Goal: Task Accomplishment & Management: Manage account settings

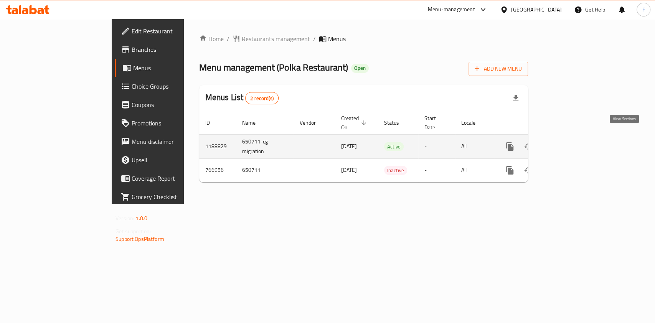
click at [570, 142] on icon "enhanced table" at bounding box center [565, 146] width 9 height 9
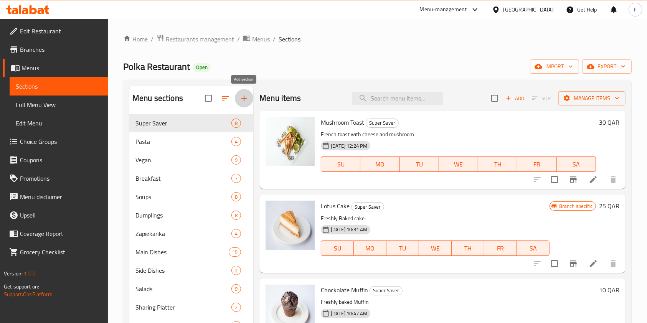
click at [244, 99] on icon "button" at bounding box center [243, 98] width 5 height 5
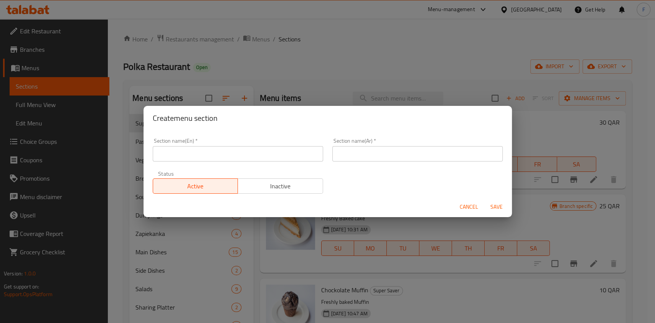
click at [219, 158] on input "text" at bounding box center [238, 153] width 170 height 15
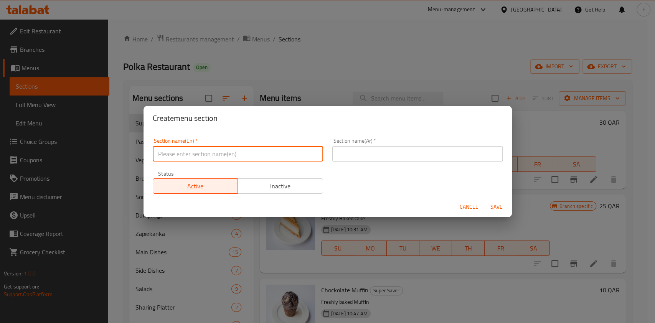
type input "M41"
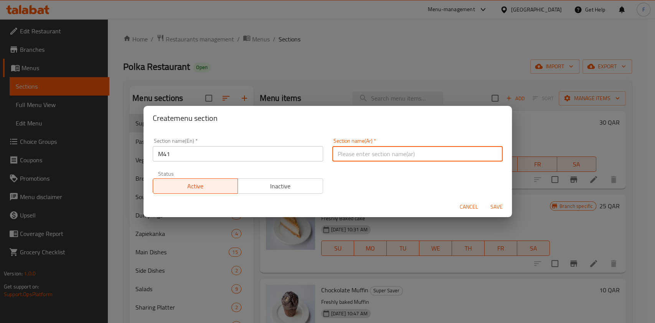
drag, startPoint x: 369, startPoint y: 154, endPoint x: 376, endPoint y: 161, distance: 9.8
click at [370, 154] on input "text" at bounding box center [417, 153] width 170 height 15
type input "م41"
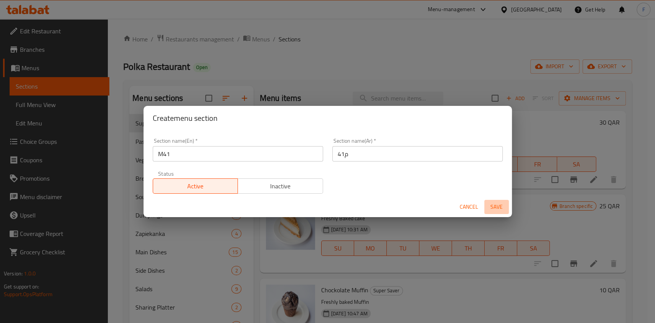
click at [490, 205] on span "Save" at bounding box center [496, 207] width 18 height 10
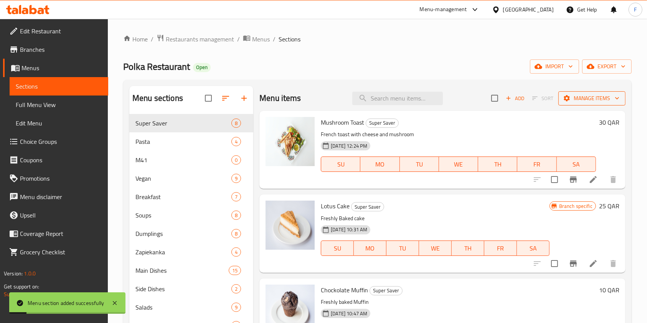
click at [571, 96] on span "Manage items" at bounding box center [591, 99] width 55 height 10
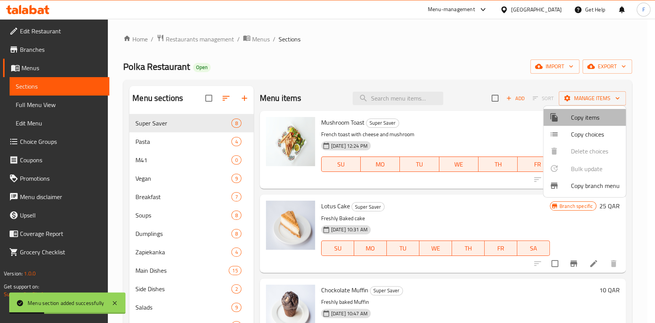
click at [578, 122] on span "Copy items" at bounding box center [595, 117] width 49 height 9
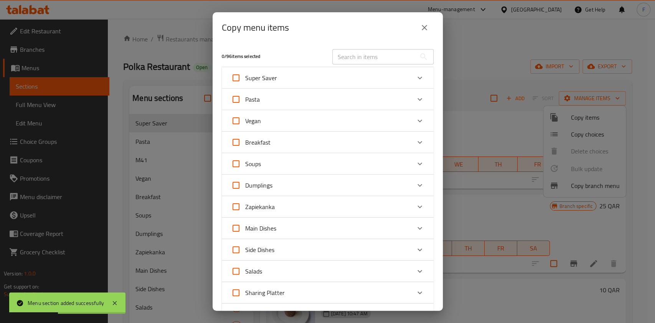
click at [366, 60] on input "text" at bounding box center [374, 56] width 84 height 15
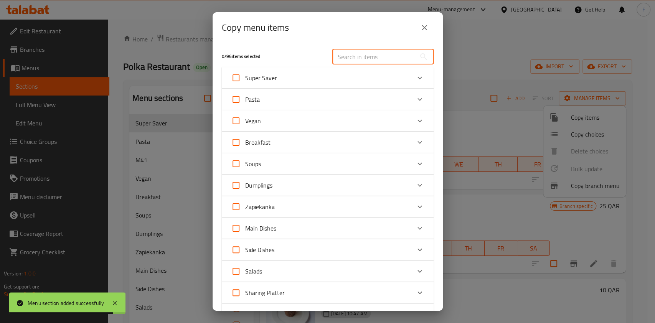
click at [366, 60] on input "text" at bounding box center [374, 56] width 84 height 15
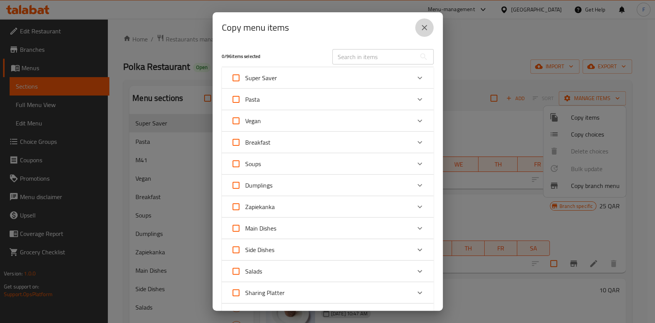
click at [423, 28] on icon "close" at bounding box center [424, 27] width 5 height 5
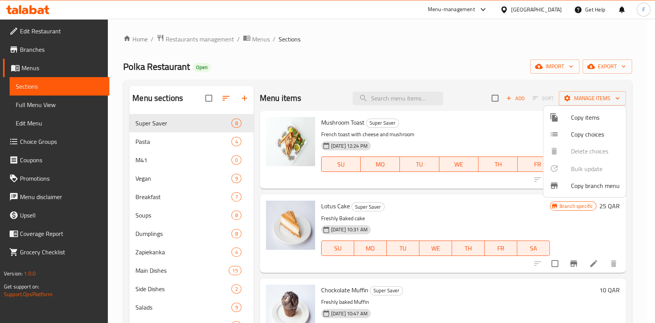
click at [381, 98] on div at bounding box center [327, 161] width 655 height 323
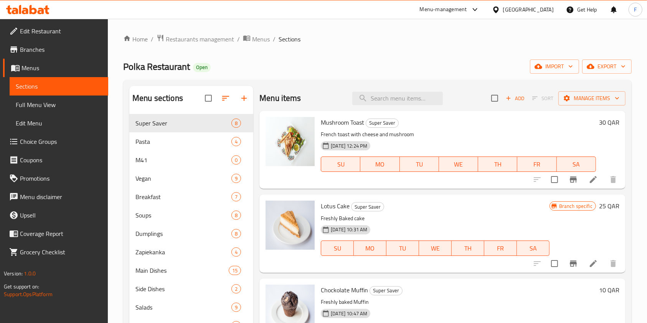
click at [381, 98] on input "search" at bounding box center [397, 98] width 91 height 13
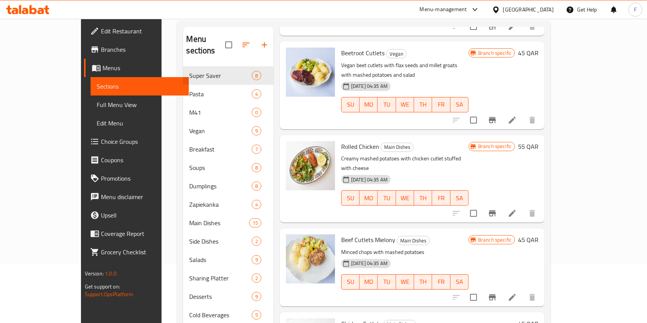
scroll to position [107, 0]
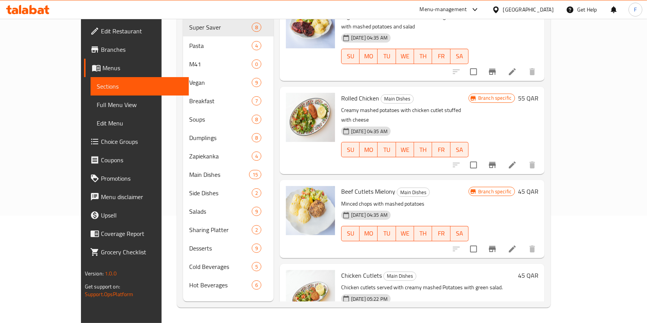
type input "cutle"
drag, startPoint x: 360, startPoint y: 239, endPoint x: 319, endPoint y: 230, distance: 42.0
click at [338, 267] on div "Chicken Cutlets Main Dishes Chicken cutlets served with creamy mashed Potatoes …" at bounding box center [428, 303] width 180 height 72
copy span "Chicken Cutlets"
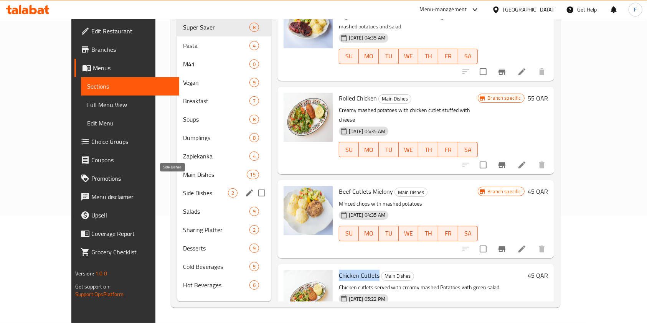
scroll to position [0, 0]
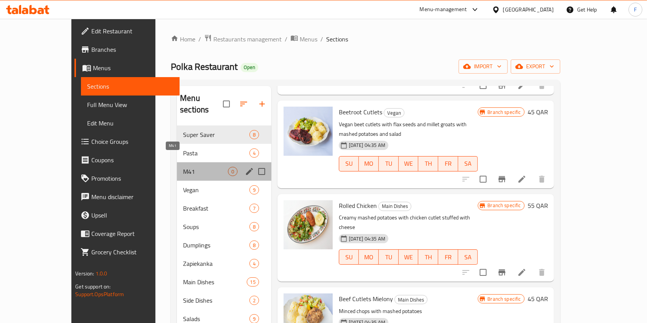
click at [183, 167] on span "M41" at bounding box center [205, 171] width 45 height 9
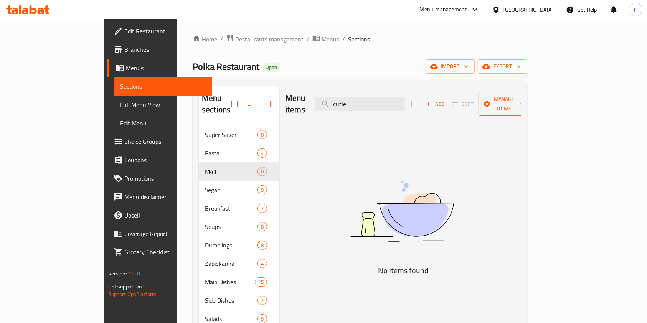
click at [524, 97] on span "Manage items" at bounding box center [504, 103] width 39 height 19
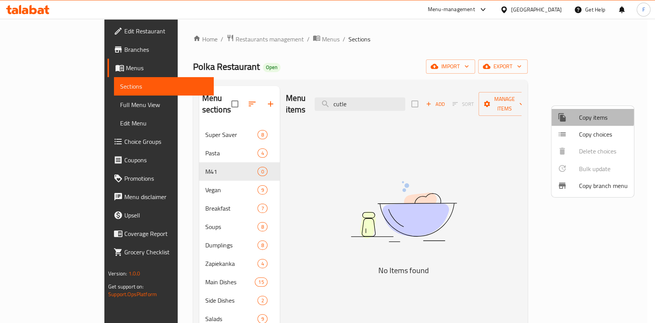
click at [590, 116] on span "Copy items" at bounding box center [603, 117] width 49 height 9
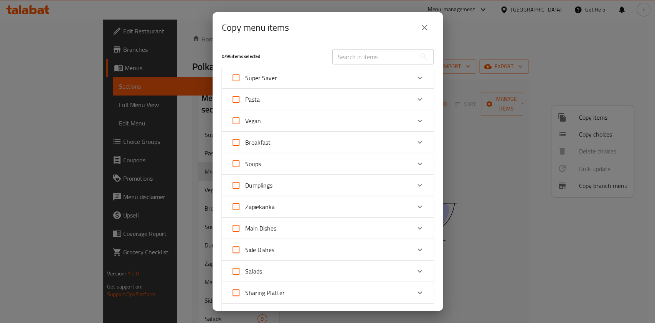
click at [360, 58] on input "text" at bounding box center [374, 56] width 84 height 15
paste input "Chicken Cutlets"
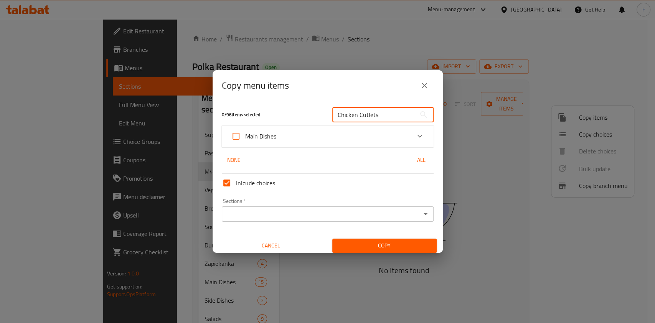
type input "Chicken Cutlets"
click at [306, 132] on div "Main Dishes" at bounding box center [321, 136] width 180 height 18
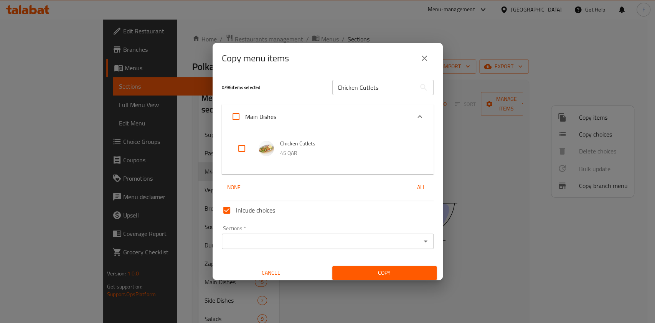
click at [244, 147] on input "checkbox" at bounding box center [242, 148] width 18 height 18
checkbox input "true"
click at [312, 251] on div "Sections   * Sections *" at bounding box center [328, 238] width 218 height 30
click at [313, 247] on div "Sections *" at bounding box center [328, 241] width 212 height 15
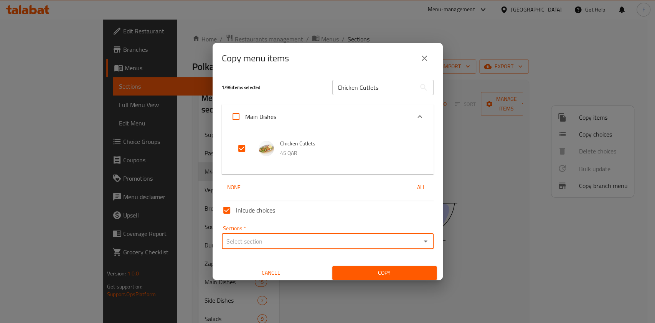
click at [264, 235] on div "Sections *" at bounding box center [328, 241] width 212 height 15
click at [421, 238] on icon "Open" at bounding box center [425, 241] width 9 height 9
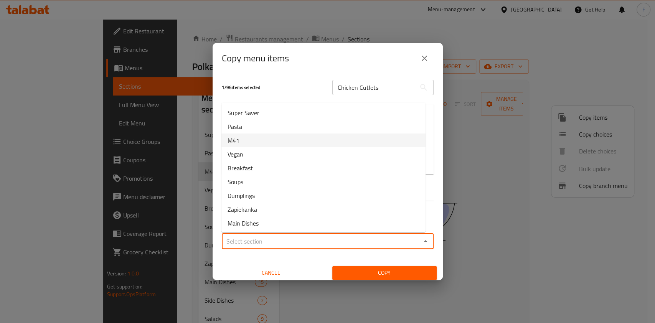
click at [254, 137] on li "M41" at bounding box center [323, 141] width 204 height 14
type input "M41"
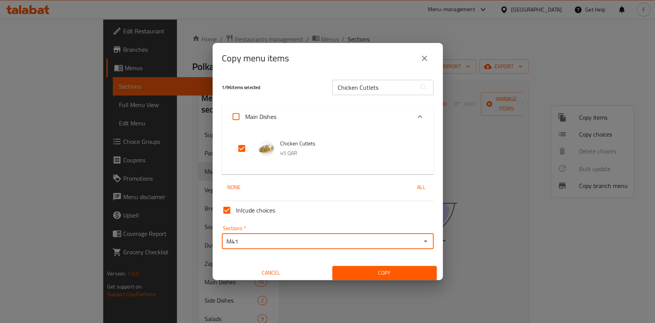
click at [365, 273] on span "Copy" at bounding box center [384, 273] width 92 height 10
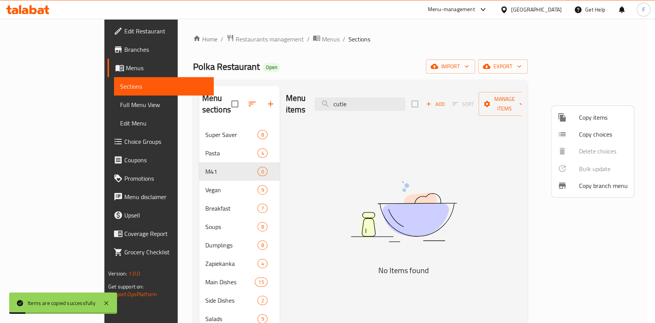
click at [221, 100] on div at bounding box center [327, 161] width 655 height 323
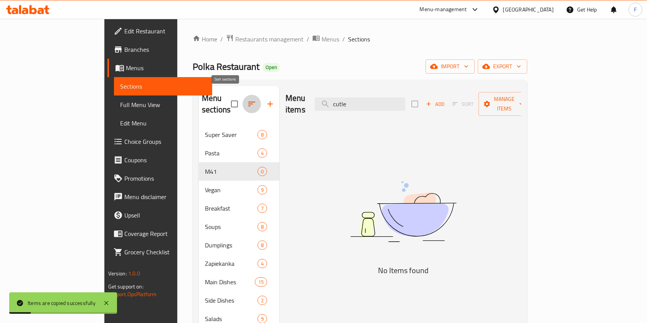
click at [247, 99] on icon "button" at bounding box center [251, 103] width 9 height 9
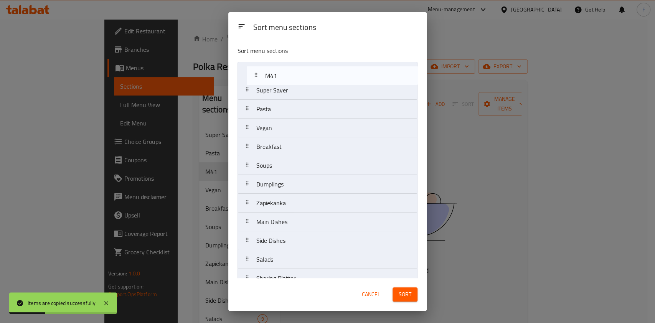
drag, startPoint x: 279, startPoint y: 110, endPoint x: 291, endPoint y: 63, distance: 48.0
click at [291, 63] on nav "Super Saver Pasta M41 Vegan Breakfast Soups Dumplings Zapiekanka Main Dishes Si…" at bounding box center [328, 203] width 180 height 283
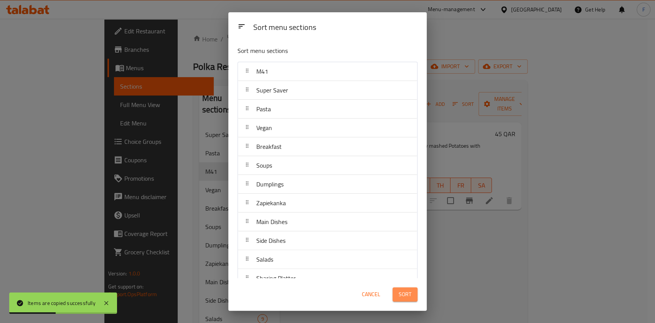
click at [403, 290] on span "Sort" at bounding box center [405, 295] width 13 height 10
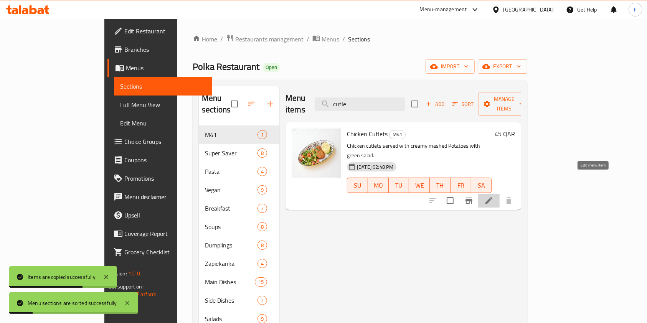
click at [494, 196] on icon at bounding box center [488, 200] width 9 height 9
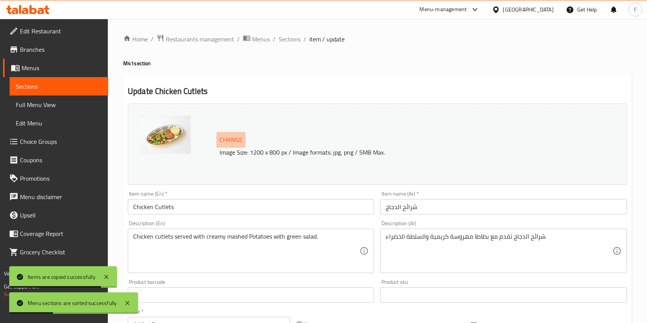
click at [226, 136] on span "Change" at bounding box center [231, 139] width 23 height 11
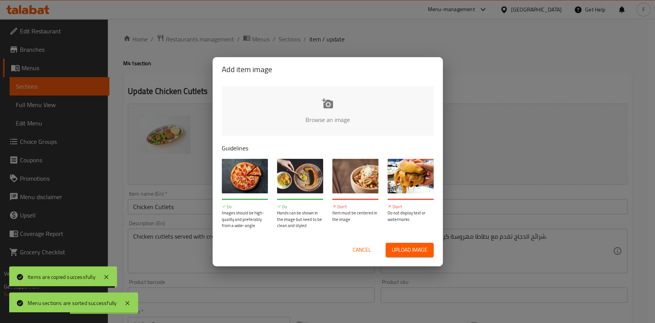
click at [413, 246] on span "Upload image" at bounding box center [410, 250] width 36 height 10
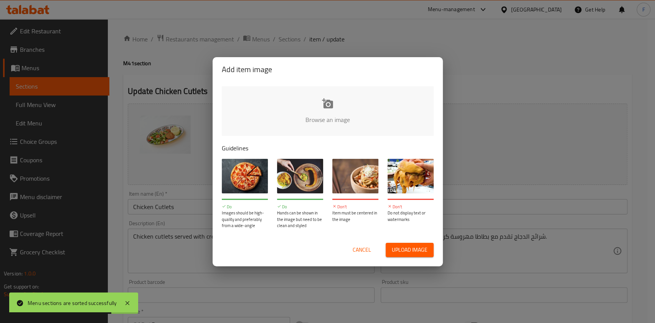
type input "C:\fakepath\WhatsApp Image [DATE] 2.28.07 PM.jpeg"
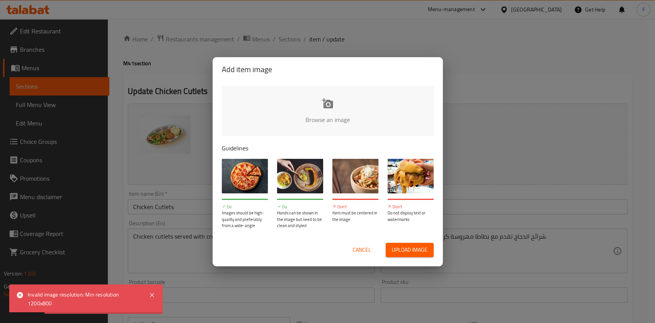
click at [362, 247] on span "Cancel" at bounding box center [362, 250] width 18 height 10
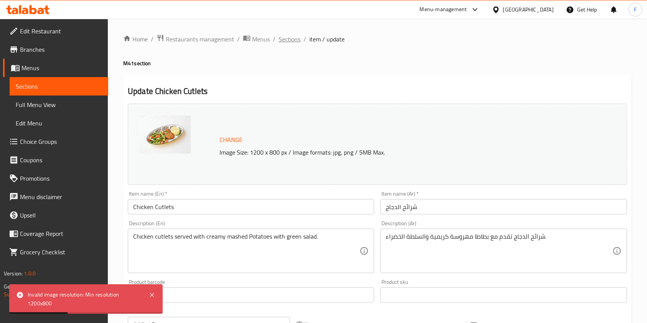
click at [285, 40] on span "Sections" at bounding box center [290, 39] width 22 height 9
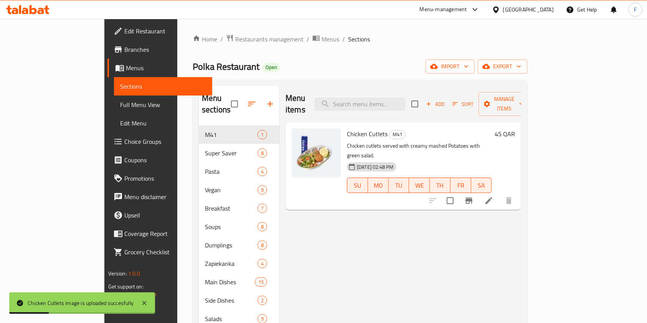
click at [375, 236] on div "Menu items Add Sort Manage items Chicken Cutlets M41 Chicken cutlets served wit…" at bounding box center [400, 247] width 242 height 323
click at [494, 196] on icon at bounding box center [488, 200] width 9 height 9
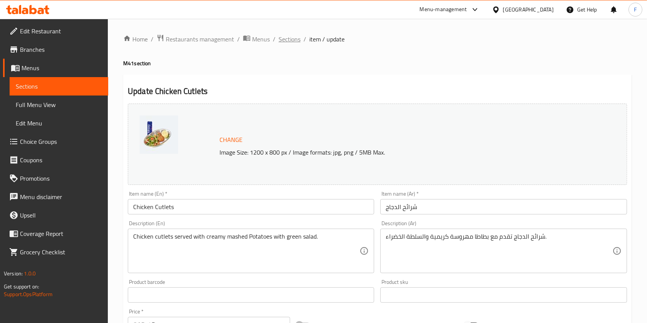
click at [289, 38] on span "Sections" at bounding box center [290, 39] width 22 height 9
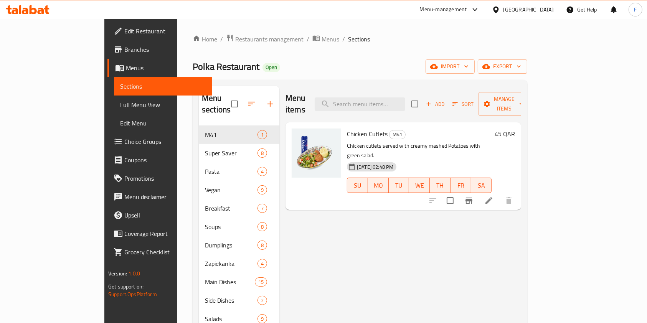
scroll to position [107, 0]
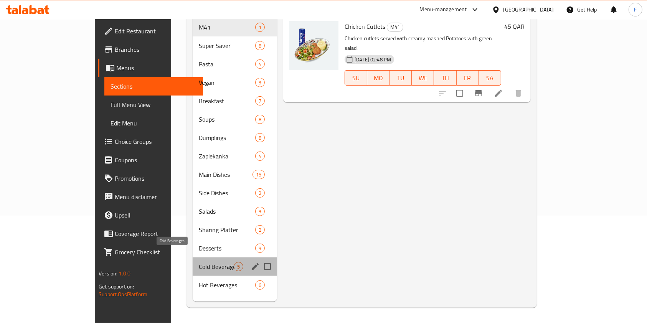
click at [199, 262] on span "Cold Beverages" at bounding box center [216, 266] width 35 height 9
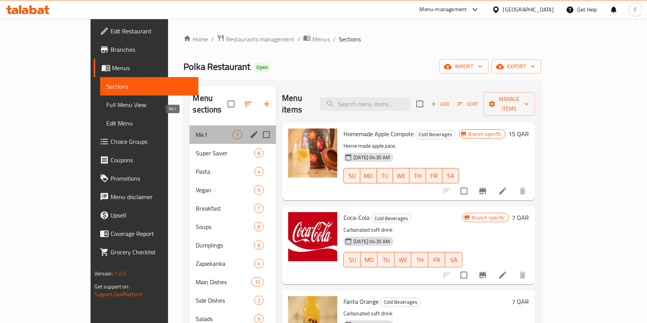
click at [196, 130] on span "M41" at bounding box center [214, 134] width 37 height 9
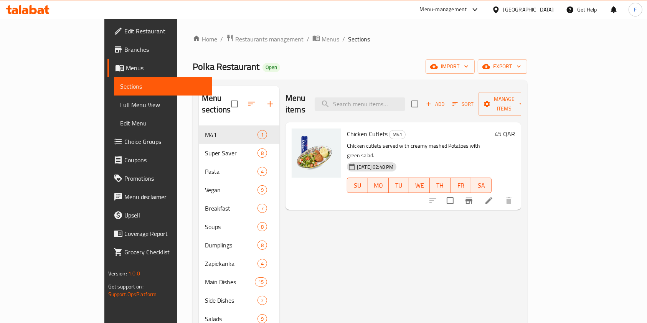
click at [500, 194] on li at bounding box center [488, 201] width 21 height 14
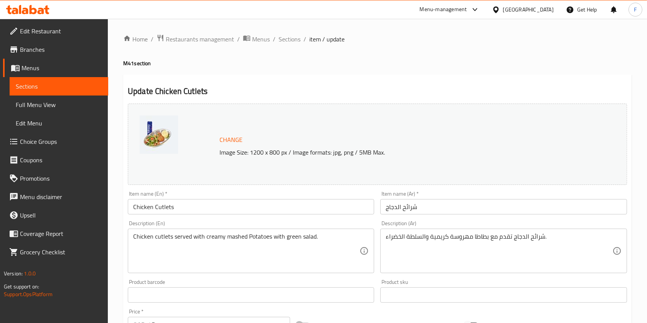
scroll to position [102, 0]
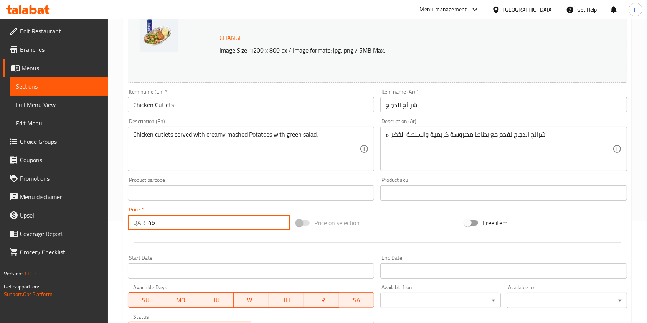
drag, startPoint x: 157, startPoint y: 226, endPoint x: 58, endPoint y: 221, distance: 98.3
click at [58, 221] on div "Edit Restaurant Branches Menus Sections Full Menu View Edit Menu Choice Groups …" at bounding box center [323, 184] width 647 height 535
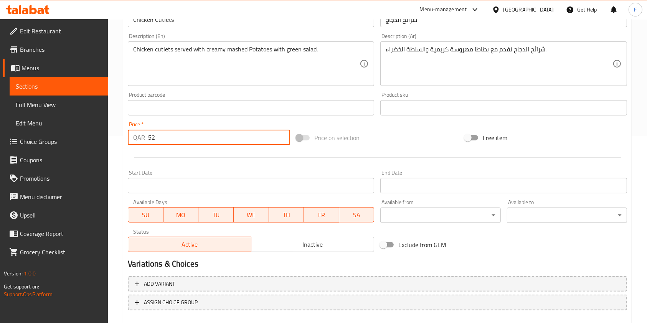
scroll to position [230, 0]
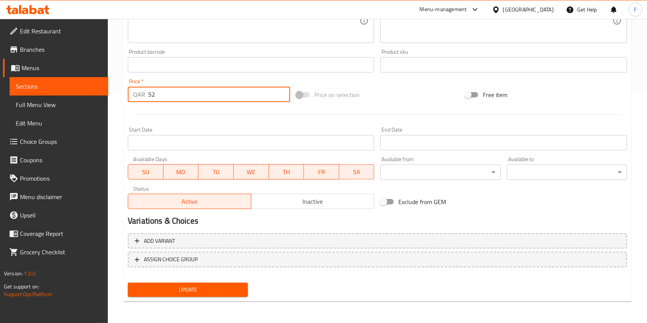
type input "52"
click at [175, 294] on span "Update" at bounding box center [188, 290] width 108 height 10
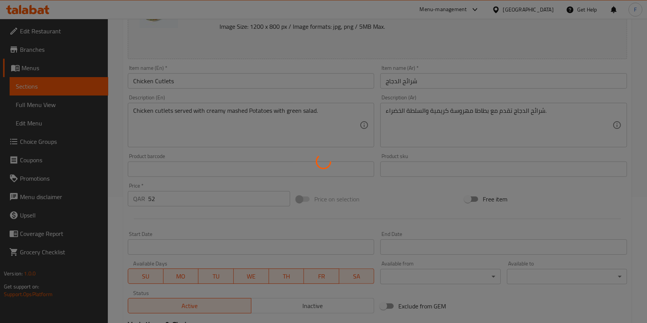
scroll to position [0, 0]
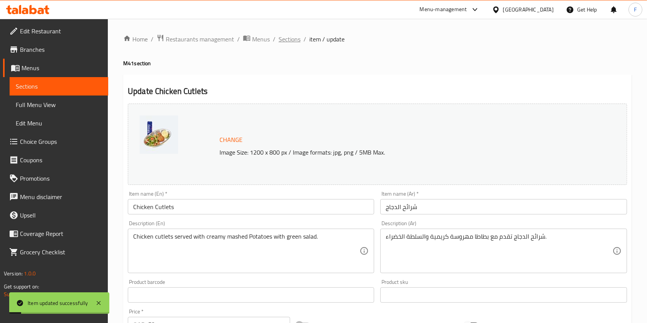
click at [279, 44] on span "Sections" at bounding box center [290, 39] width 22 height 9
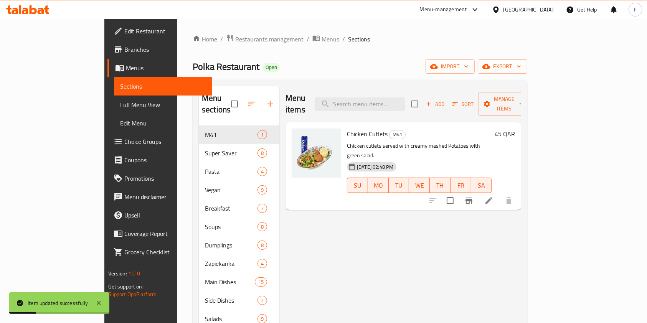
click at [235, 35] on span "Restaurants management" at bounding box center [269, 39] width 68 height 9
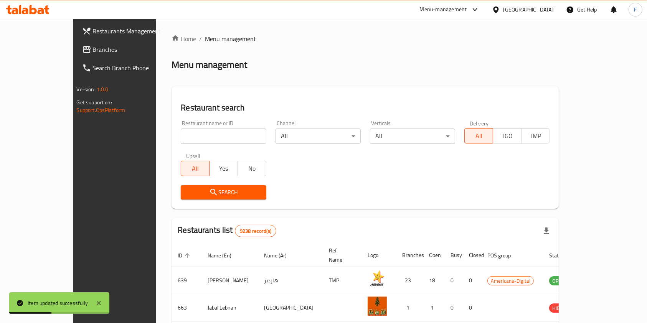
click at [181, 137] on input "search" at bounding box center [223, 136] width 85 height 15
type input "zero"
click button "Search" at bounding box center [223, 192] width 85 height 14
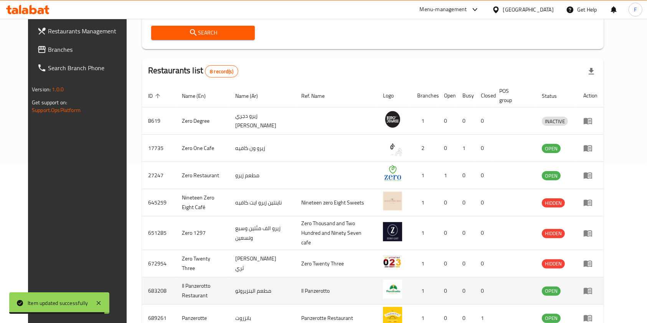
scroll to position [201, 0]
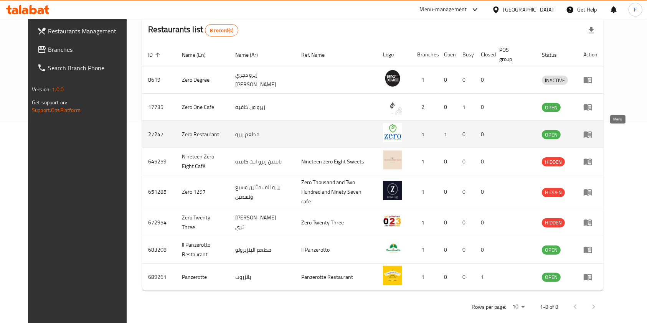
click at [592, 134] on icon "enhanced table" at bounding box center [588, 135] width 8 height 7
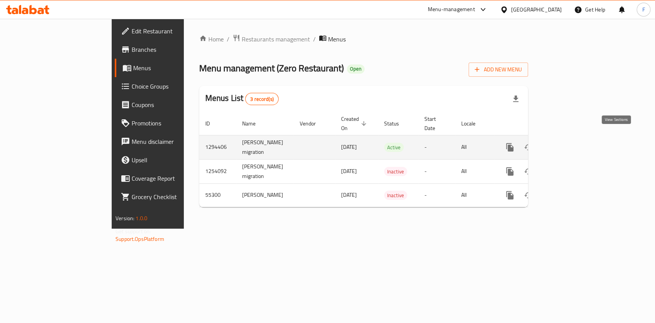
click at [569, 144] on icon "enhanced table" at bounding box center [565, 147] width 7 height 7
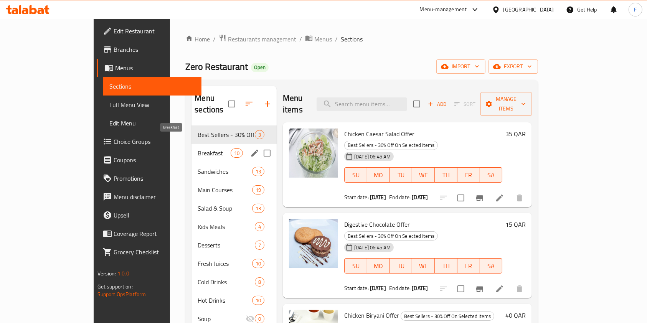
click at [198, 149] on span "Breakfast" at bounding box center [214, 153] width 33 height 9
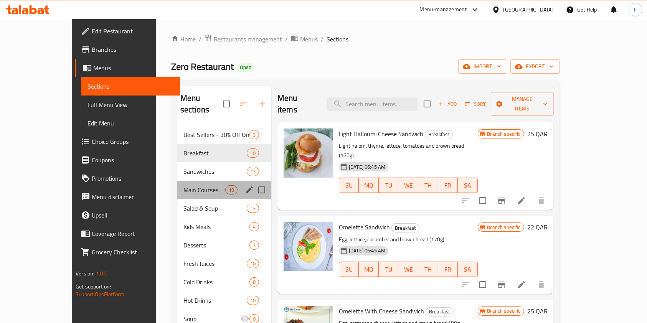
click at [180, 185] on div "Main Courses 19" at bounding box center [224, 190] width 94 height 18
